Goal: Transaction & Acquisition: Purchase product/service

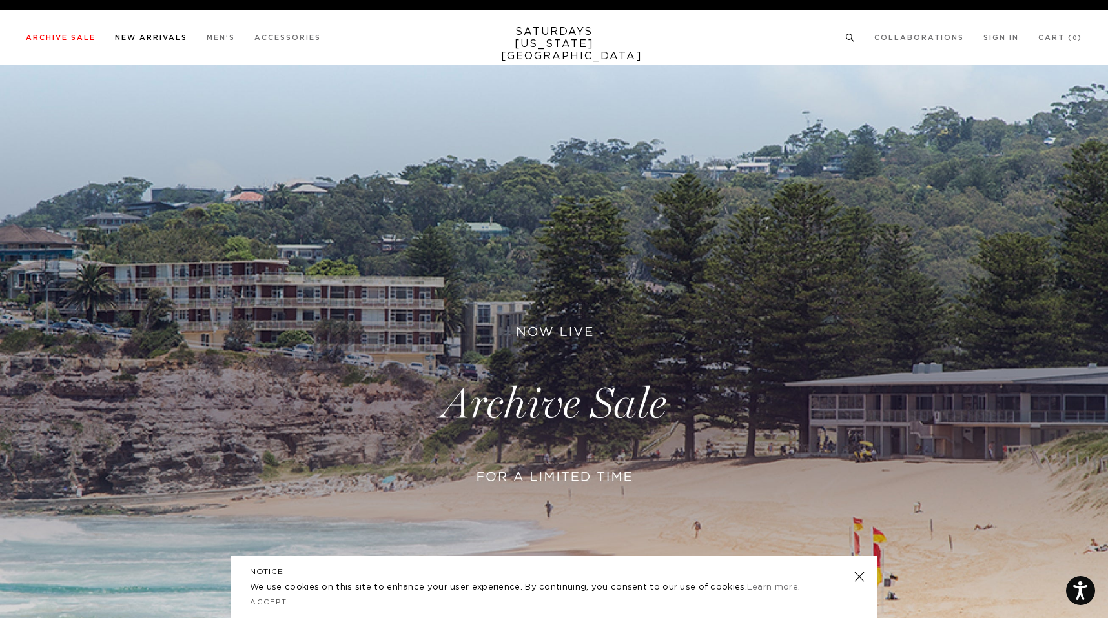
click at [157, 35] on link "New Arrivals" at bounding box center [151, 37] width 72 height 7
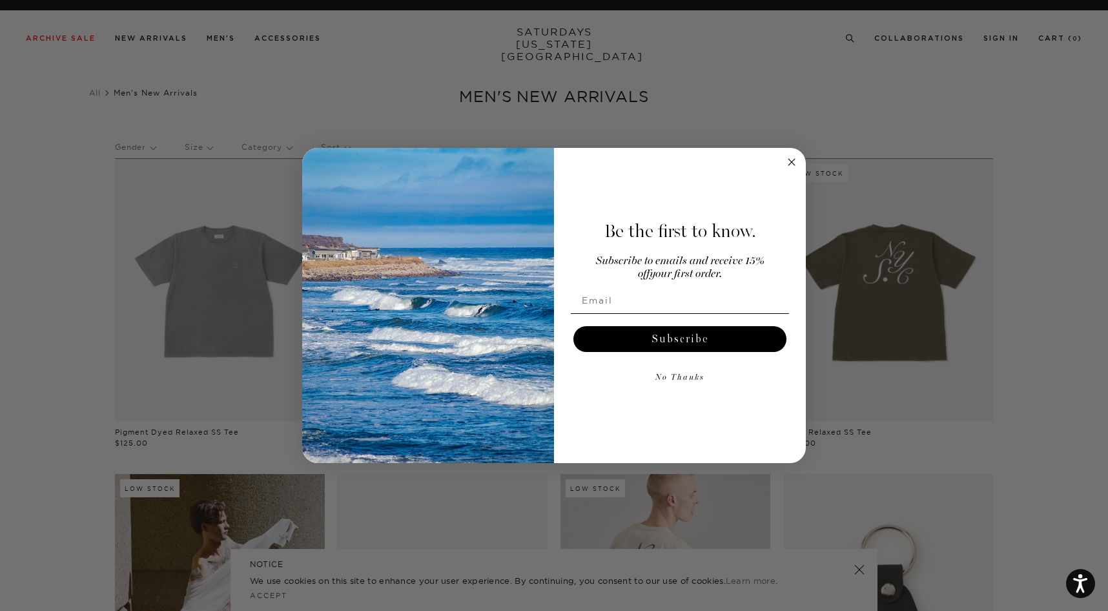
click at [789, 162] on circle "Close dialog" at bounding box center [791, 162] width 15 height 15
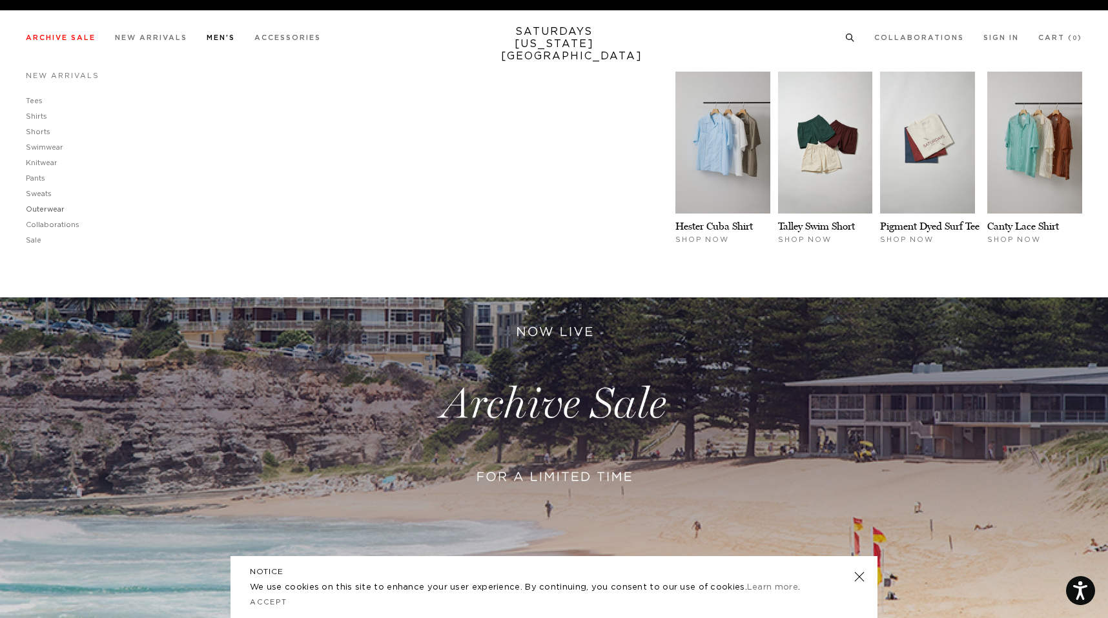
click at [47, 213] on link "Outerwear" at bounding box center [45, 209] width 39 height 7
